Goal: Information Seeking & Learning: Learn about a topic

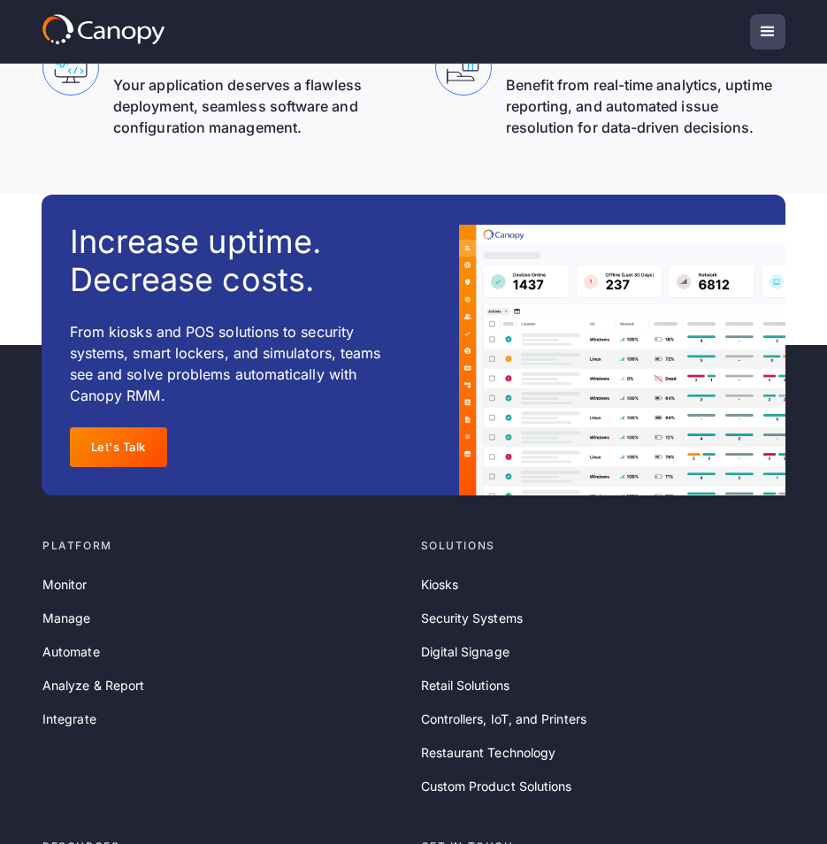
scroll to position [5945, 0]
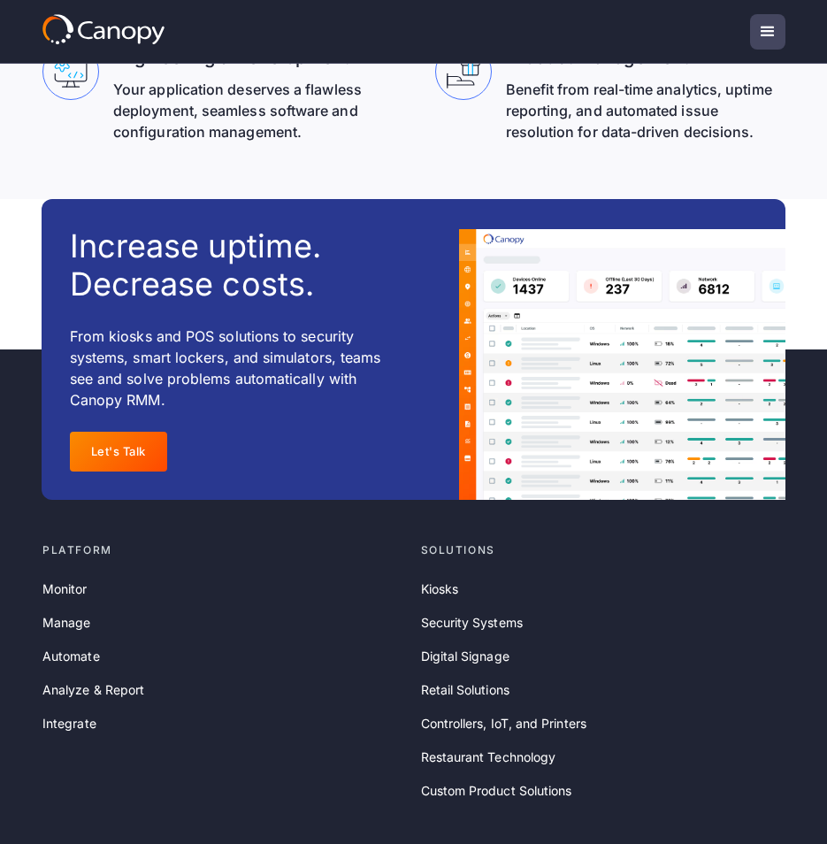
click at [765, 25] on div "menu" at bounding box center [767, 31] width 21 height 21
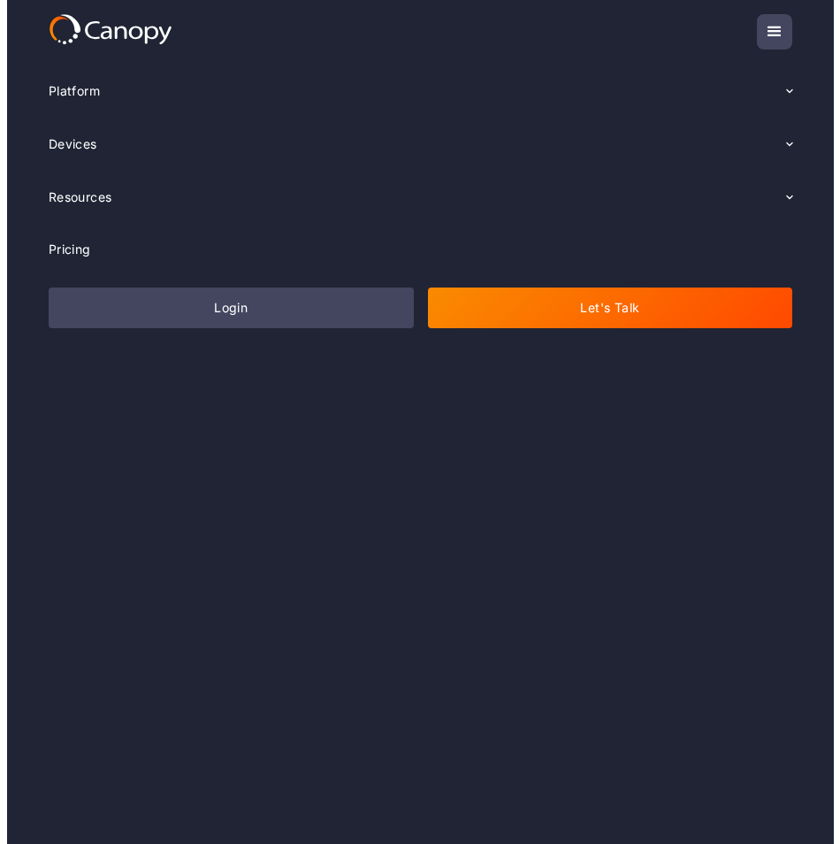
scroll to position [5931, 0]
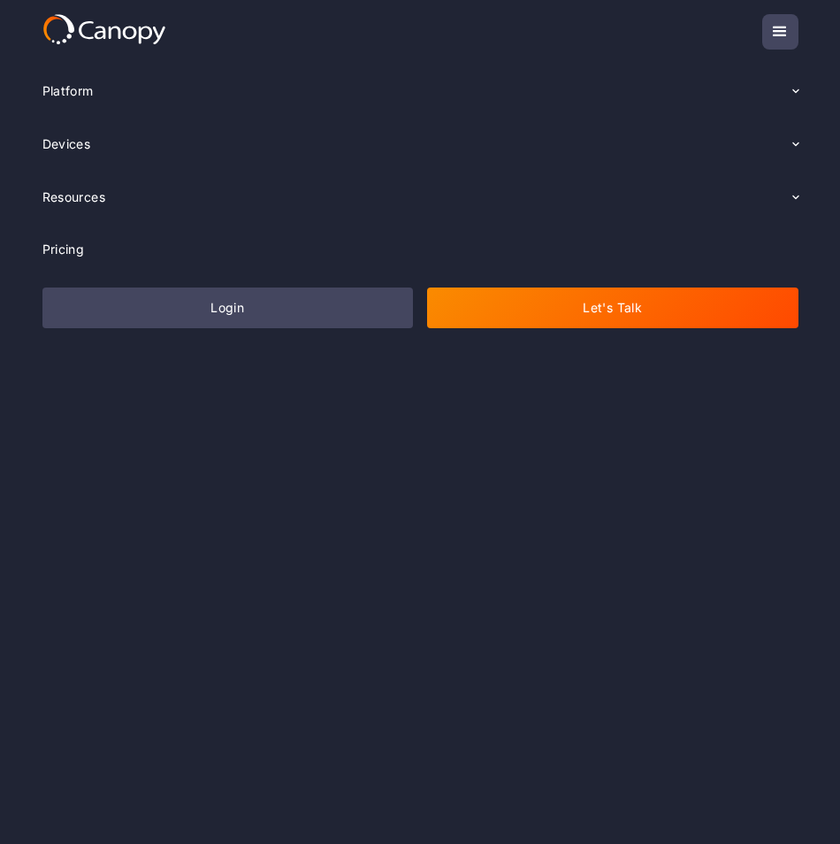
click at [763, 24] on div "menu" at bounding box center [779, 31] width 35 height 35
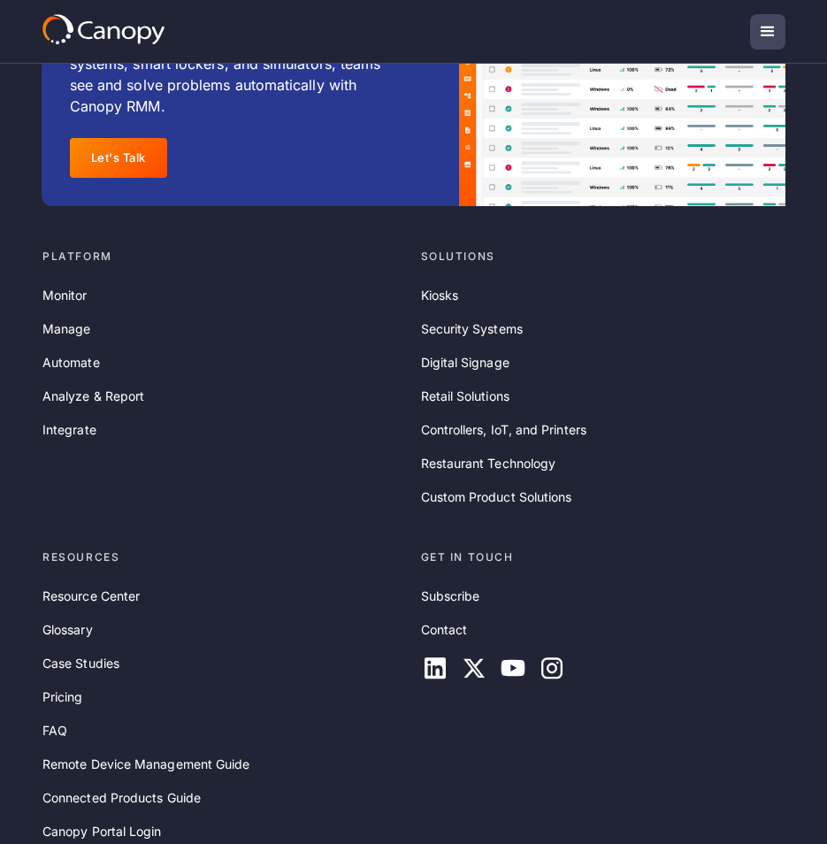
scroll to position [6237, 0]
click at [760, 34] on div "menu" at bounding box center [767, 31] width 21 height 21
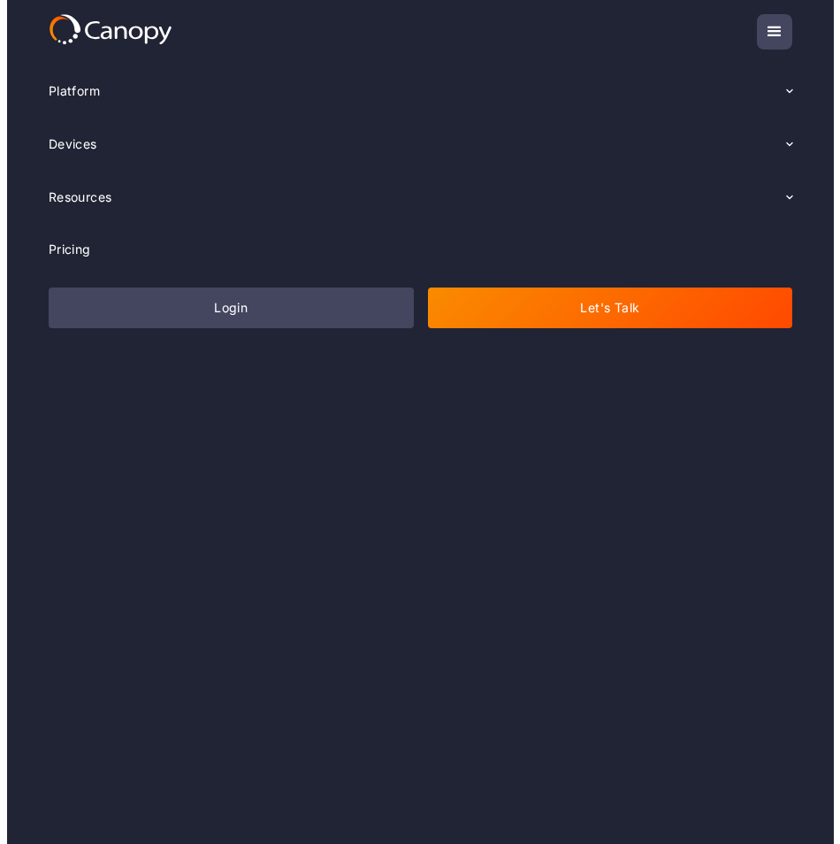
scroll to position [6224, 0]
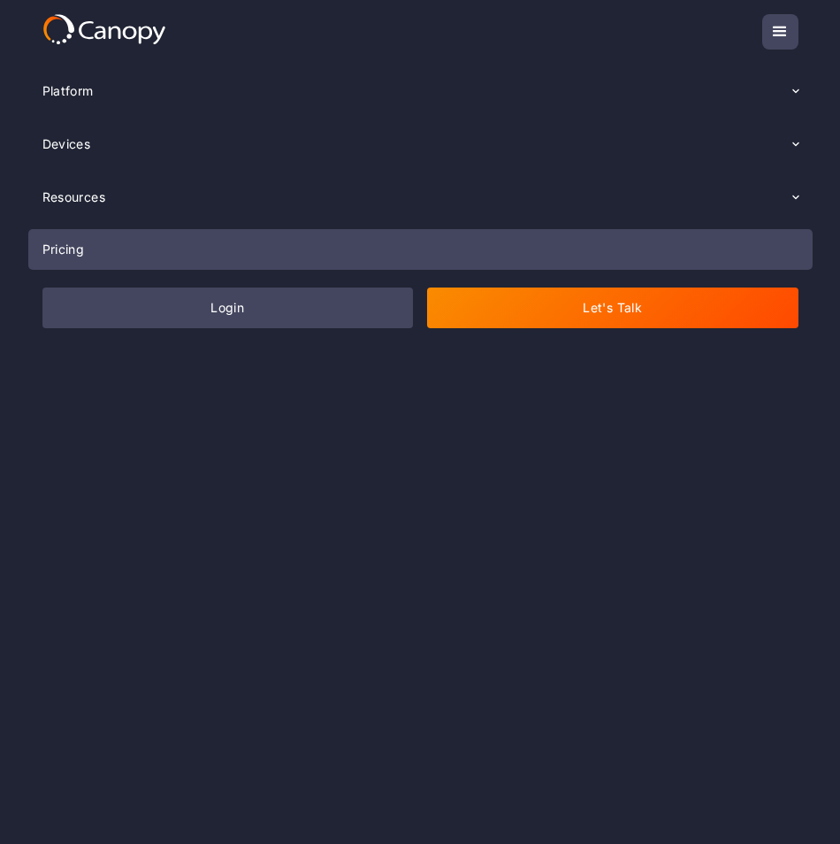
click at [409, 243] on link "Pricing" at bounding box center [420, 249] width 784 height 41
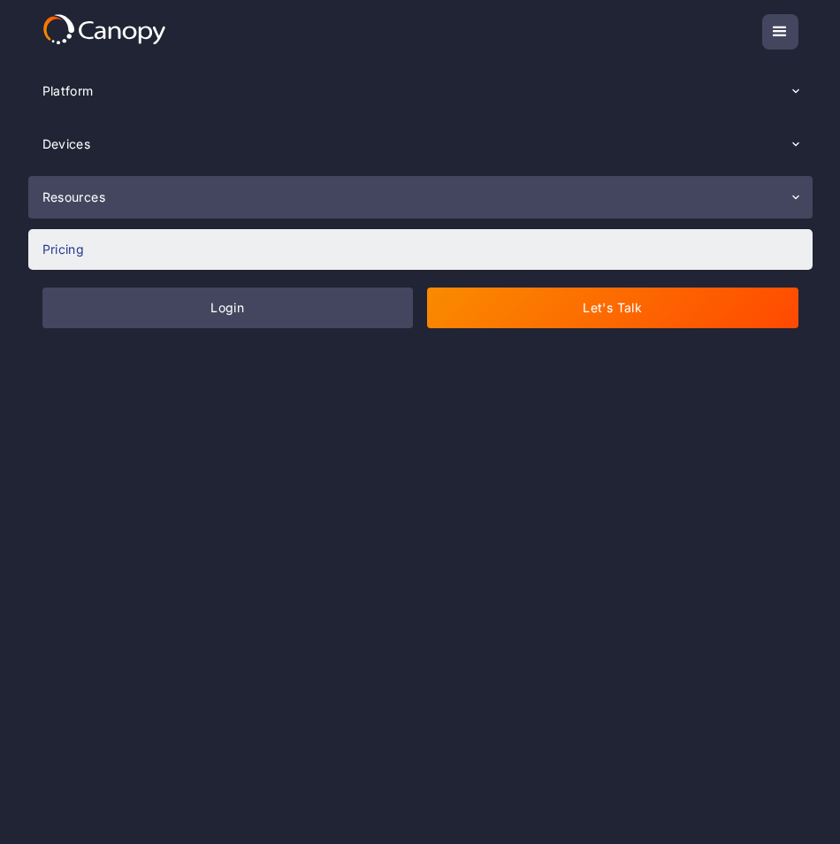
click at [709, 203] on div "Resources" at bounding box center [420, 197] width 784 height 42
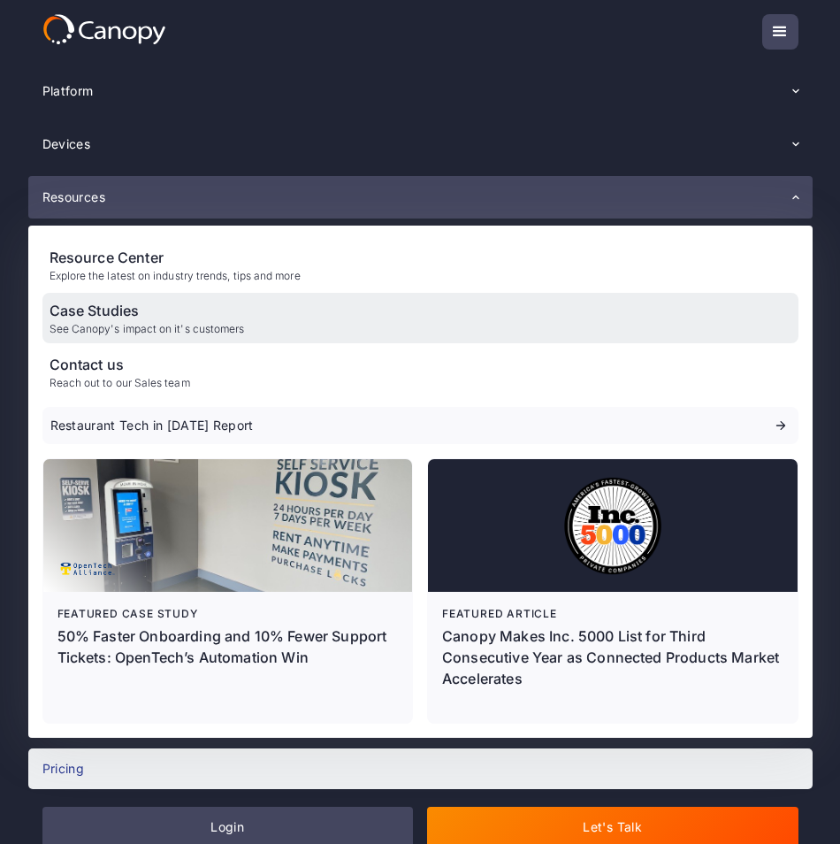
click at [497, 329] on div "Case Studies See Canopy's impact on it's customers" at bounding box center [420, 318] width 756 height 50
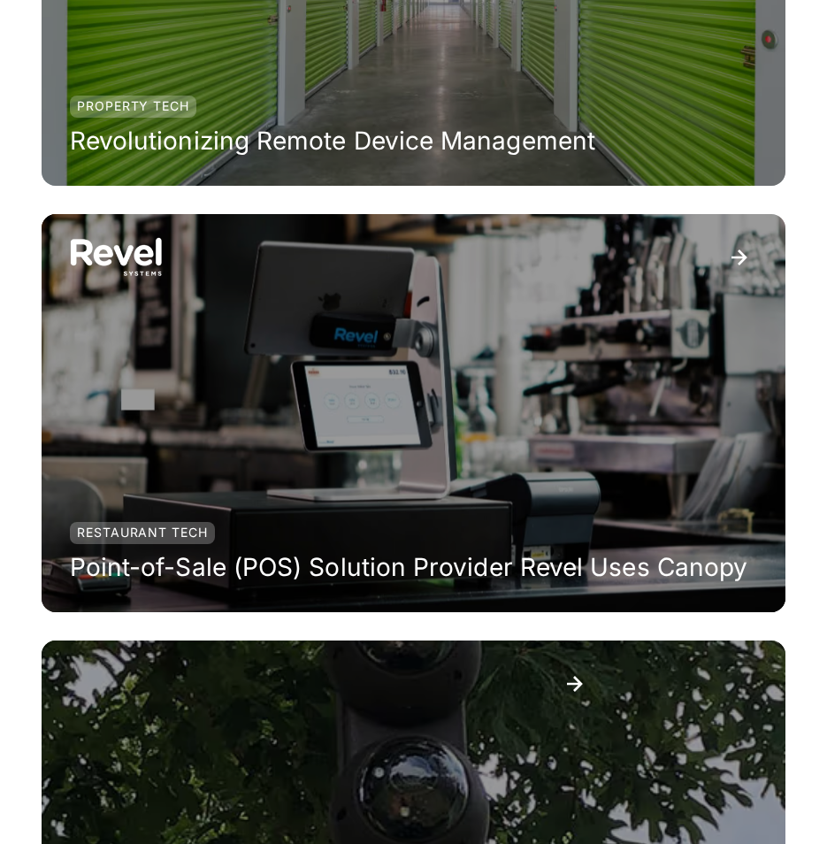
scroll to position [2286, 0]
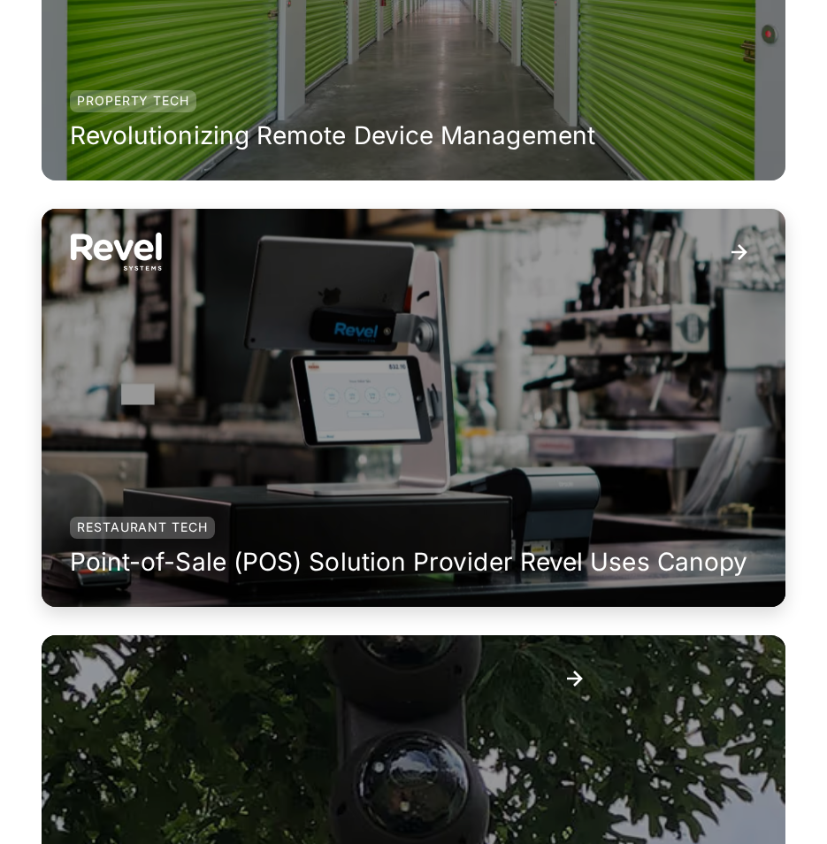
click at [470, 416] on div "Restaurant Tech Point-of-Sale (POS) Solution Provider Revel Uses Canopy" at bounding box center [409, 408] width 734 height 398
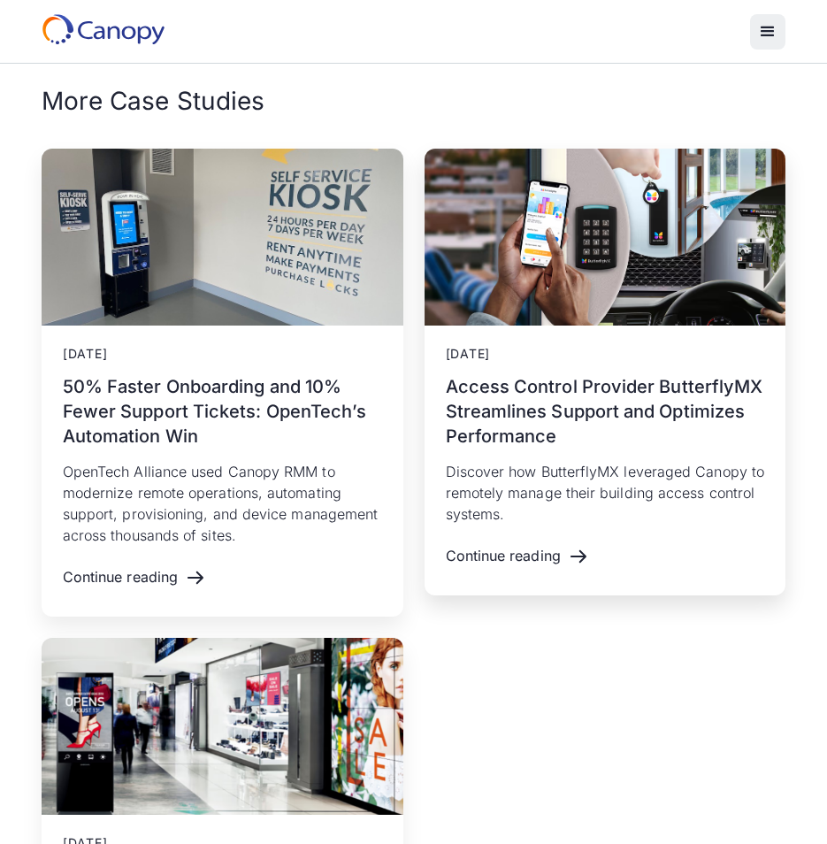
scroll to position [3881, 0]
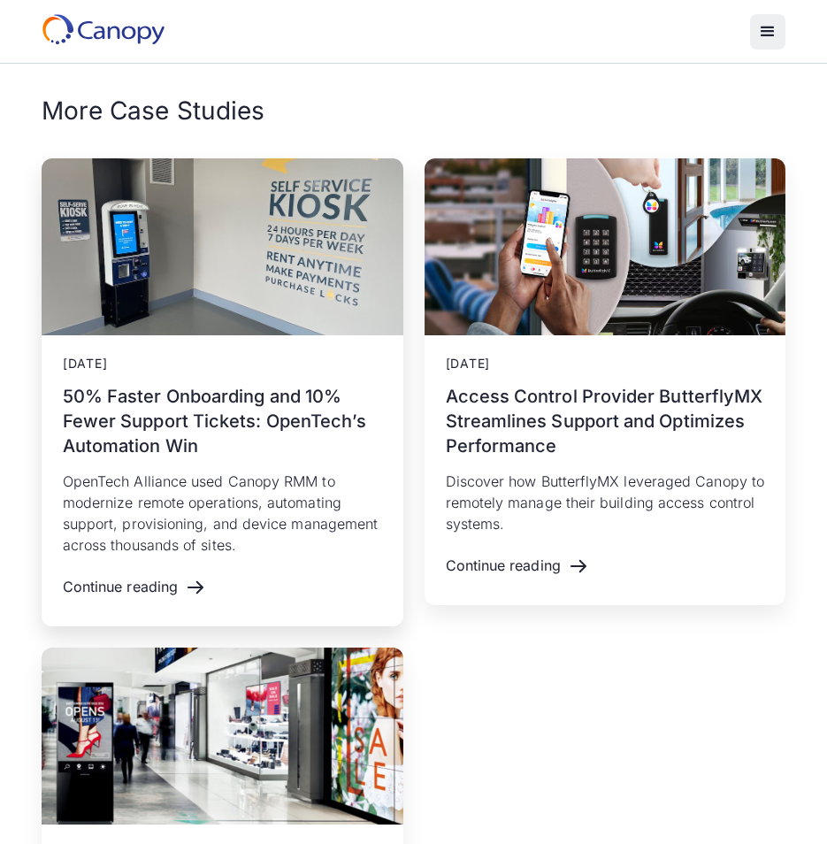
click at [244, 384] on h3 "50% Faster Onboarding and 10% Fewer Support Tickets: OpenTech’s Automation Win" at bounding box center [222, 421] width 319 height 74
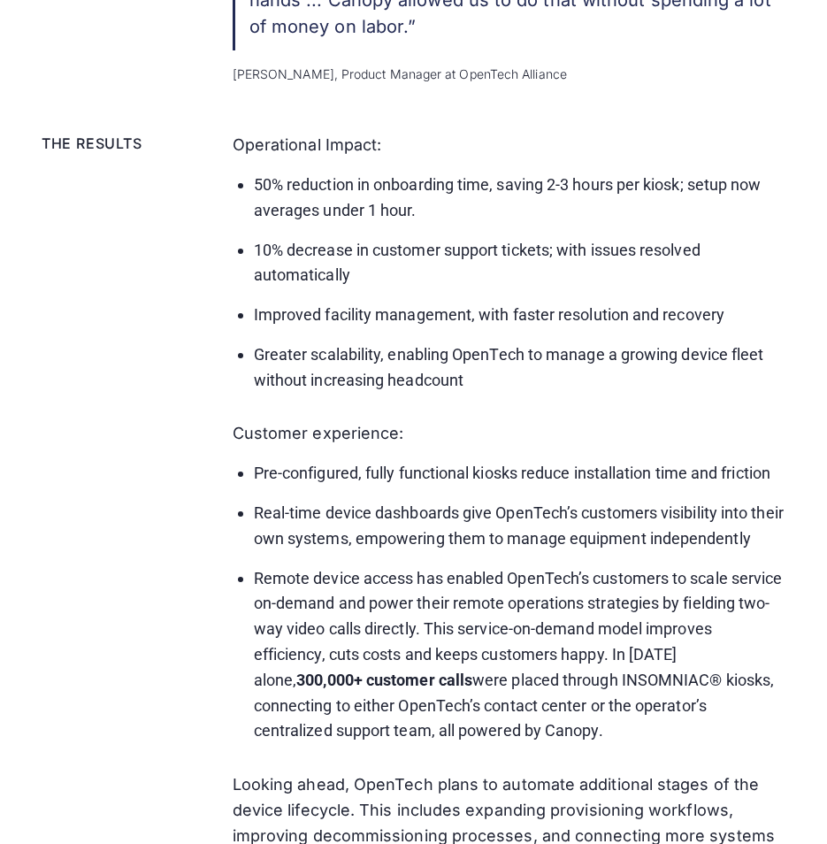
scroll to position [4072, 0]
